Goal: Information Seeking & Learning: Learn about a topic

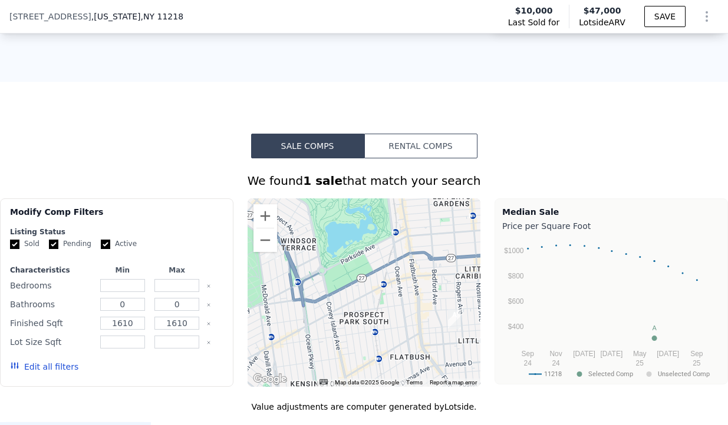
scroll to position [883, 0]
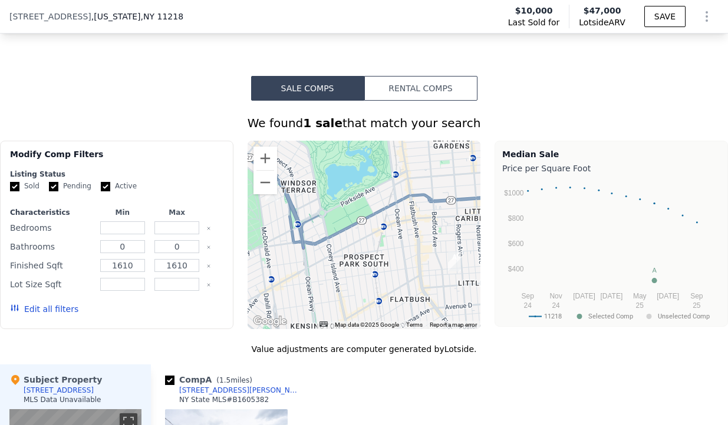
click at [428, 85] on button "Rental Comps" at bounding box center [420, 88] width 113 height 25
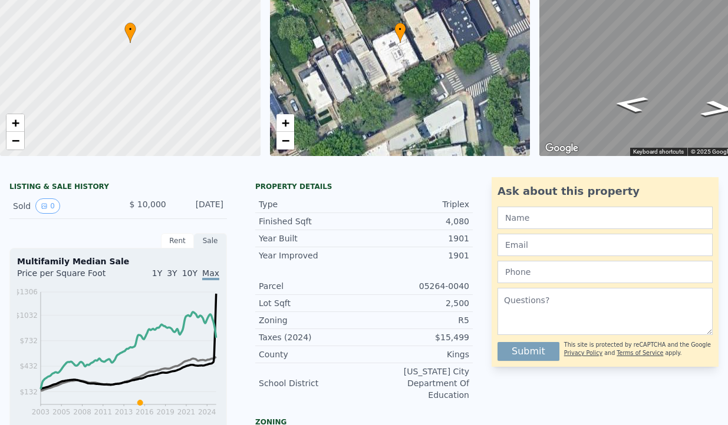
scroll to position [4, 0]
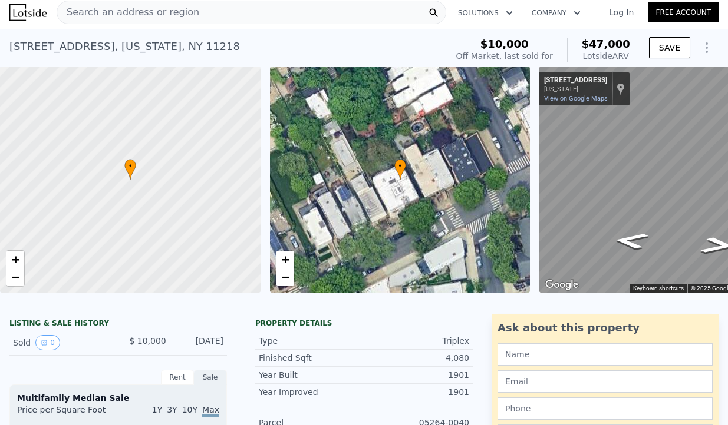
click at [230, 39] on div "[STREET_ADDRESS][US_STATE] Sold [DATE] for $10k (~ARV $47k )" at bounding box center [225, 50] width 432 height 33
click at [143, 41] on div "[STREET_ADDRESS][US_STATE]" at bounding box center [124, 46] width 230 height 16
click at [157, 46] on div "[STREET_ADDRESS][US_STATE]" at bounding box center [124, 46] width 230 height 16
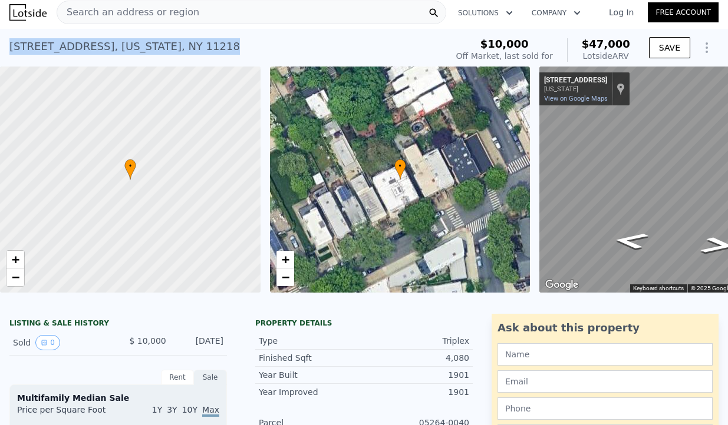
click at [157, 46] on div "[STREET_ADDRESS][US_STATE]" at bounding box center [124, 46] width 230 height 16
copy div "[STREET_ADDRESS][US_STATE] Sold [DATE] for $10k (~ARV $47k )"
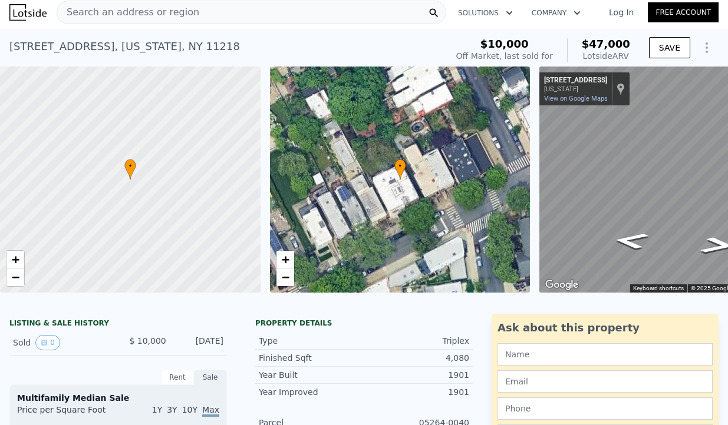
click at [146, 15] on span "Search an address or region" at bounding box center [128, 12] width 142 height 14
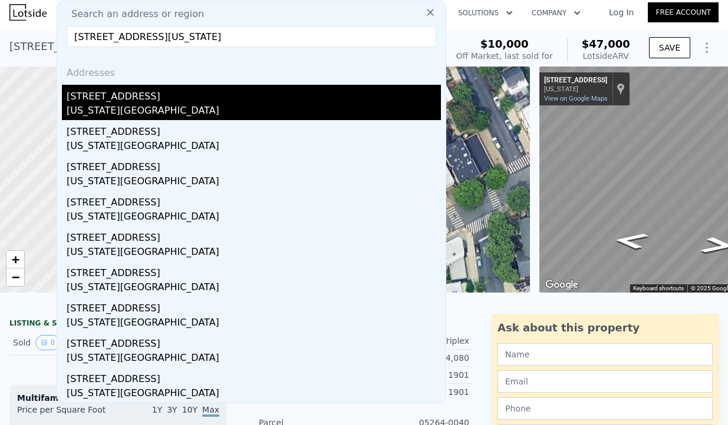
type input "[STREET_ADDRESS][US_STATE]"
click at [83, 107] on div "[US_STATE][GEOGRAPHIC_DATA]" at bounding box center [254, 112] width 374 height 16
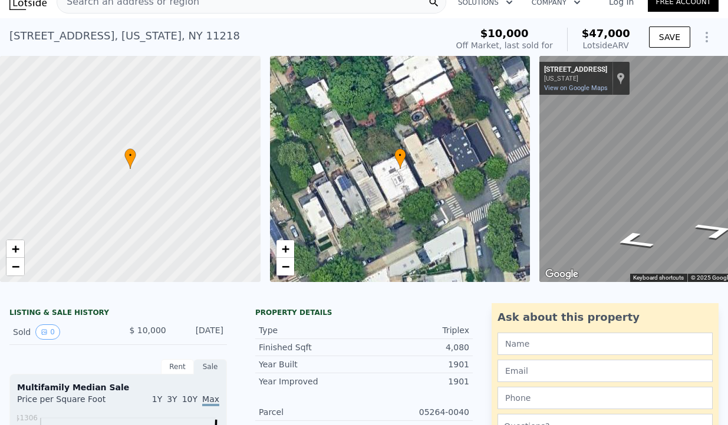
scroll to position [16, 0]
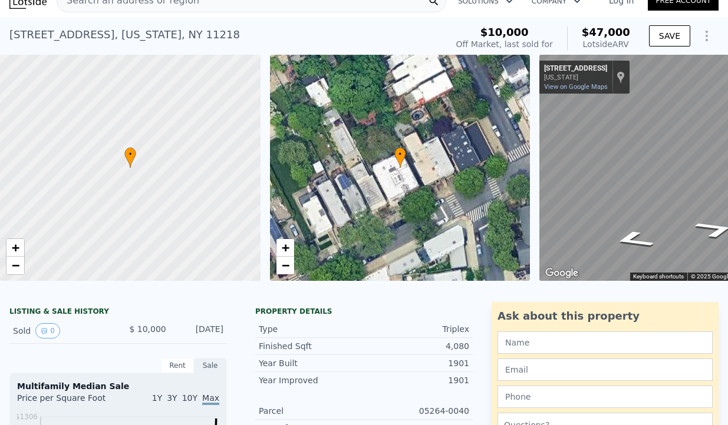
click at [60, 310] on div "LISTING & SALE HISTORY" at bounding box center [117, 313] width 217 height 12
click at [184, 367] on div "Rent" at bounding box center [177, 365] width 33 height 15
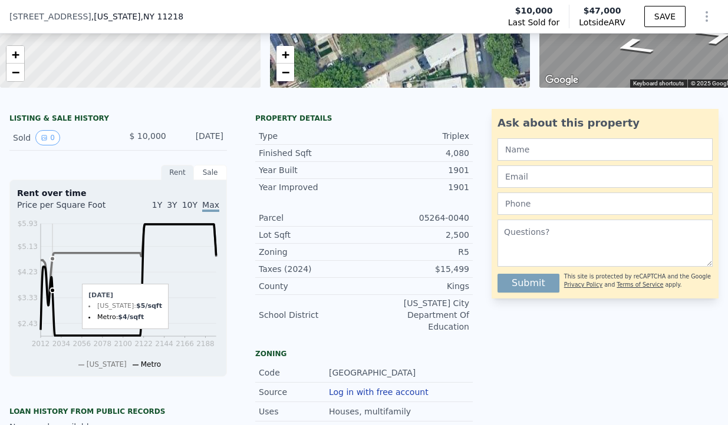
scroll to position [209, 0]
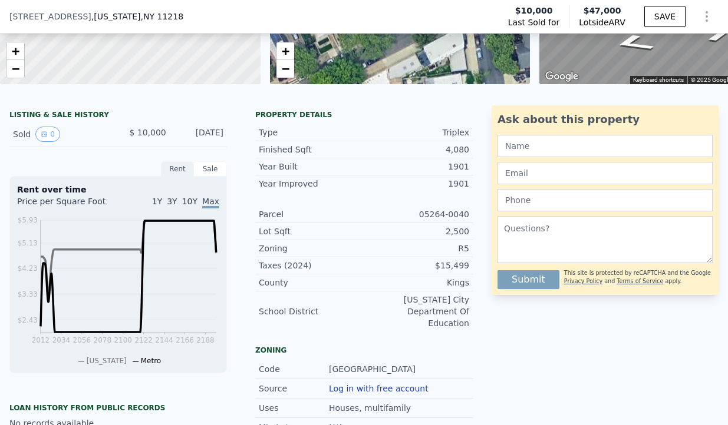
click at [160, 202] on span "1Y" at bounding box center [157, 201] width 10 height 9
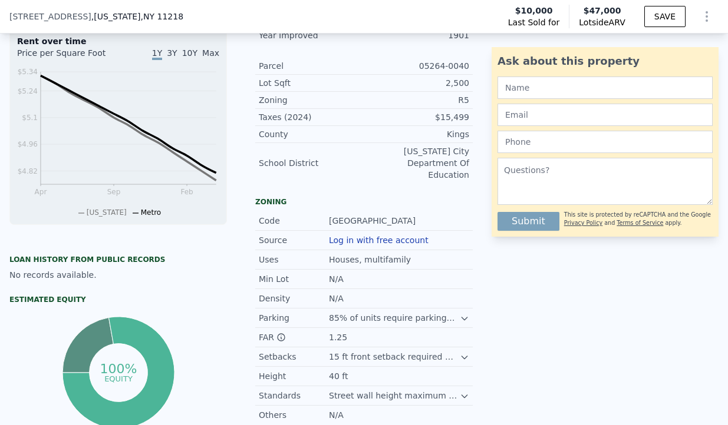
scroll to position [275, 0]
